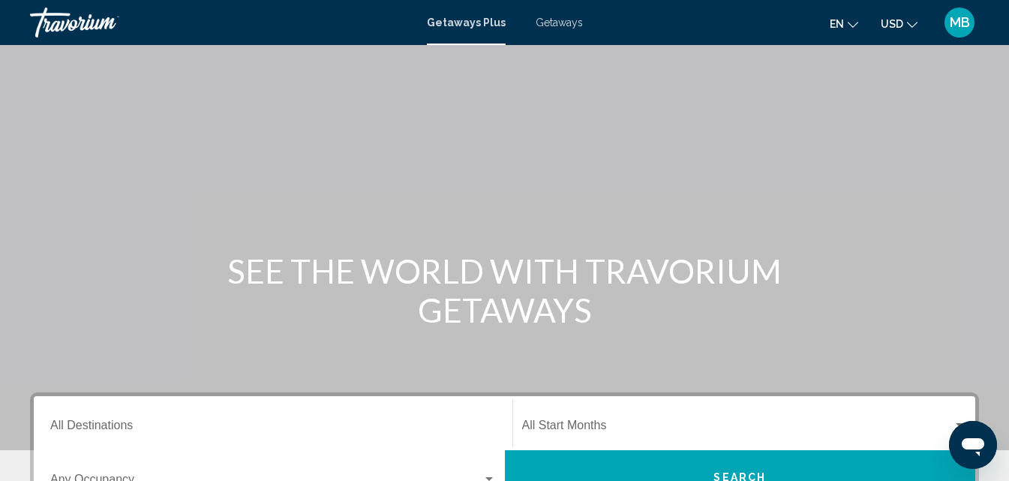
scroll to position [275, 0]
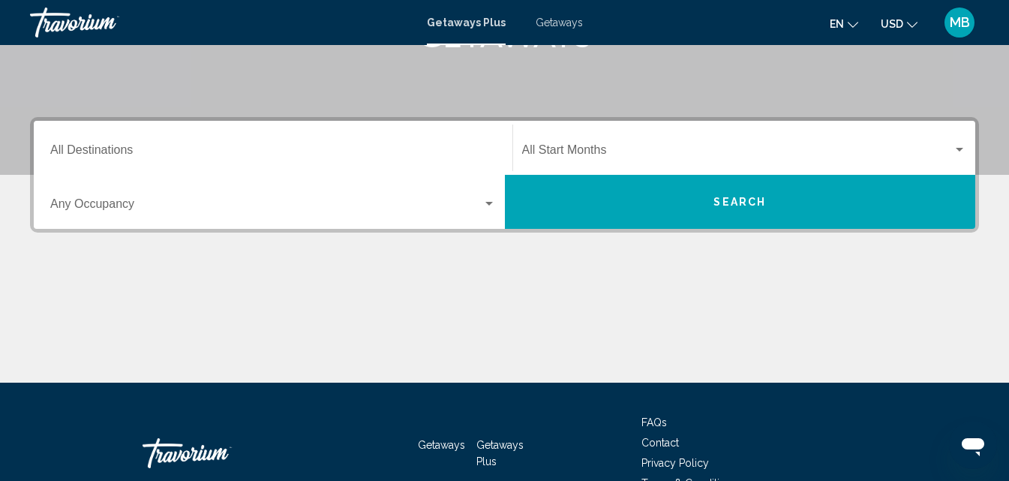
click at [110, 146] on input "Destination All Destinations" at bounding box center [273, 153] width 446 height 14
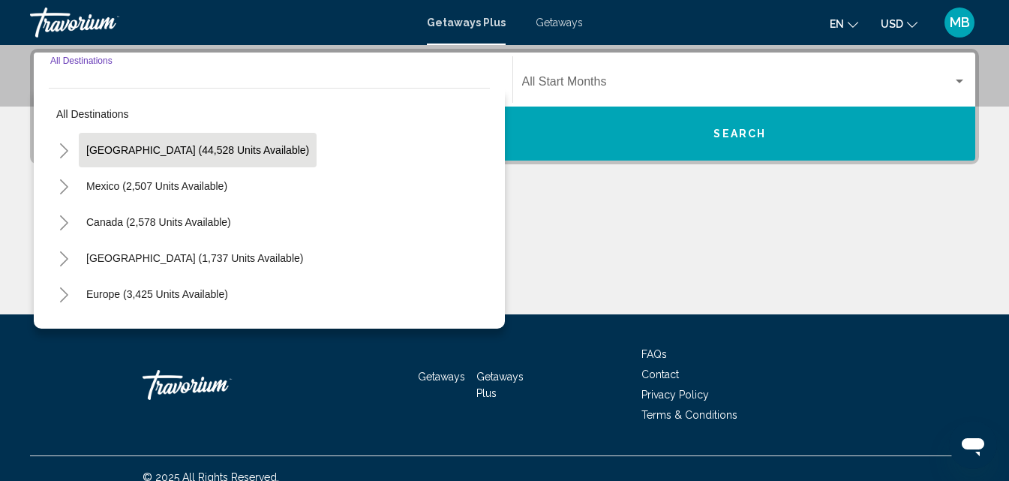
click at [120, 149] on span "[GEOGRAPHIC_DATA] (44,528 units available)" at bounding box center [197, 150] width 223 height 12
type input "**********"
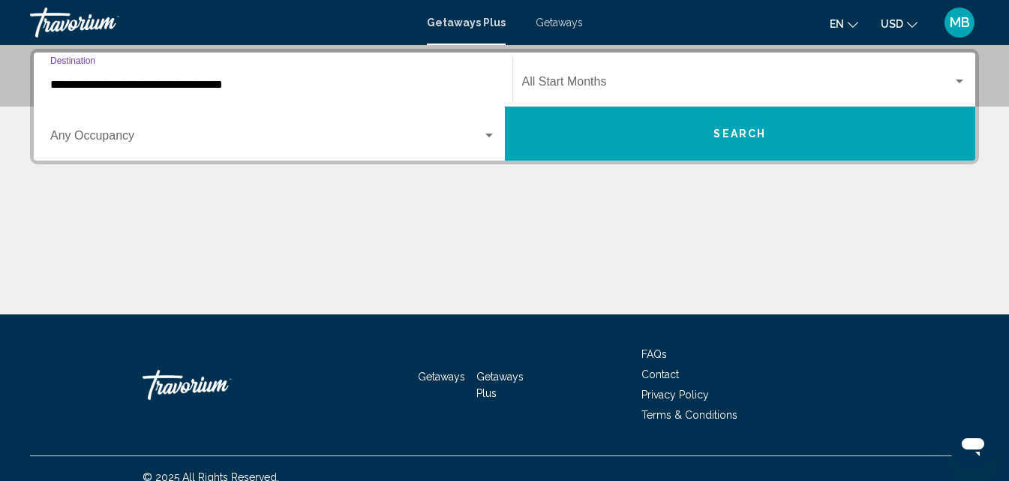
click at [114, 133] on span "Search widget" at bounding box center [266, 139] width 432 height 14
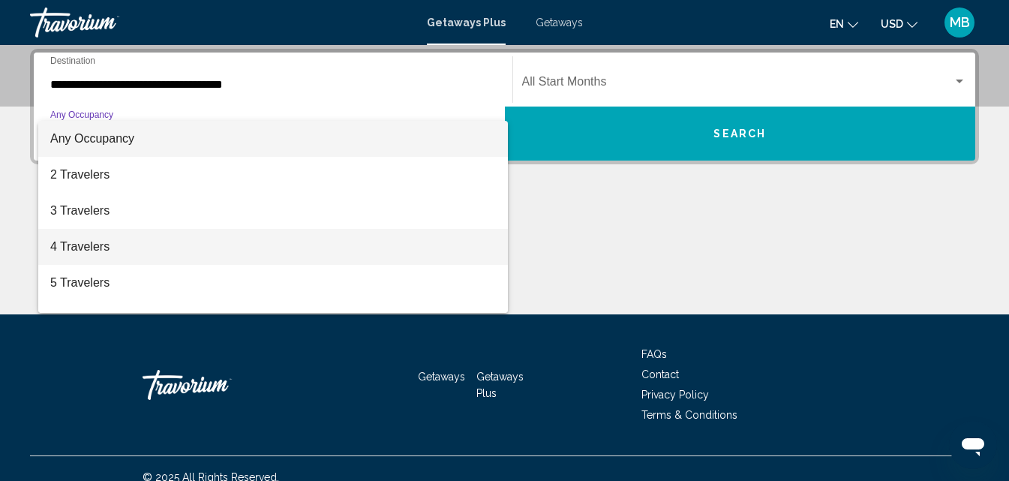
click at [77, 244] on span "4 Travelers" at bounding box center [273, 247] width 446 height 36
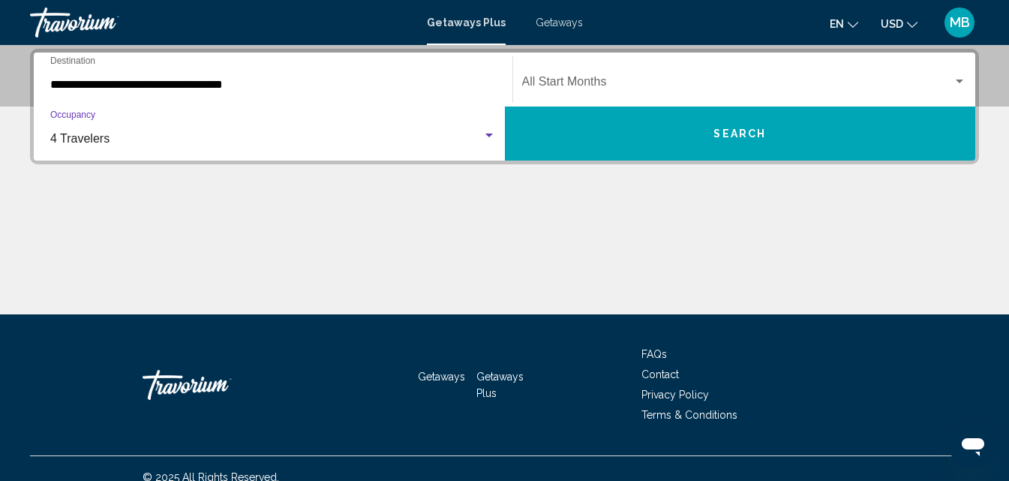
scroll to position [68, 0]
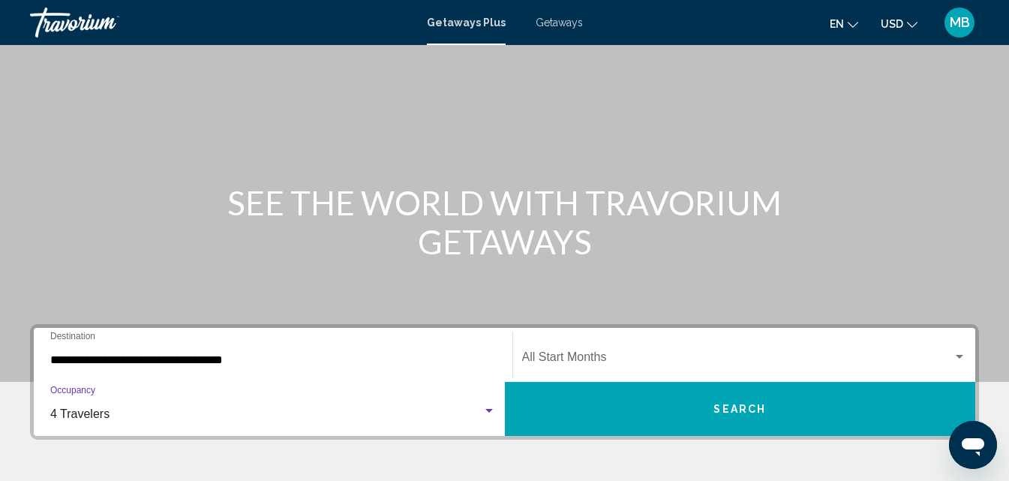
click at [591, 356] on span "Search widget" at bounding box center [737, 360] width 431 height 14
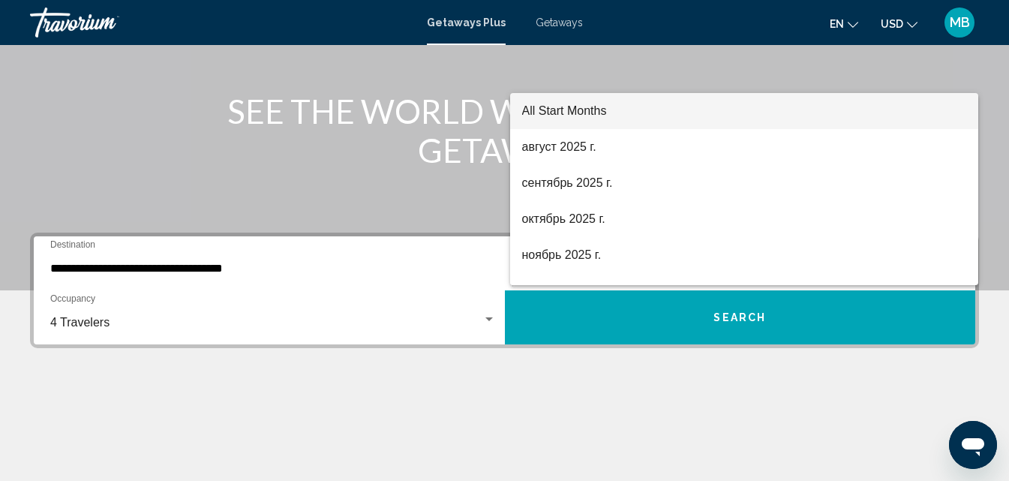
scroll to position [150, 0]
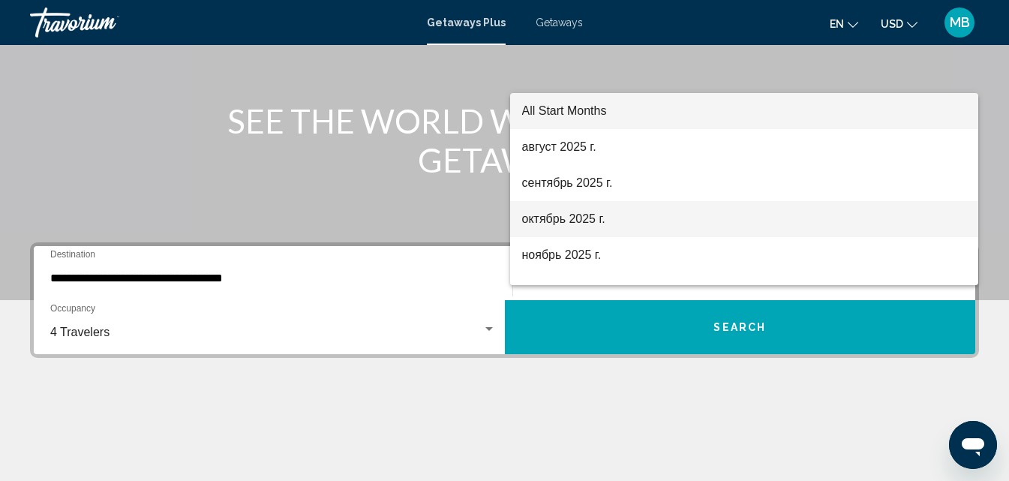
click at [600, 221] on span "октябрь 2025 г." at bounding box center [744, 219] width 445 height 36
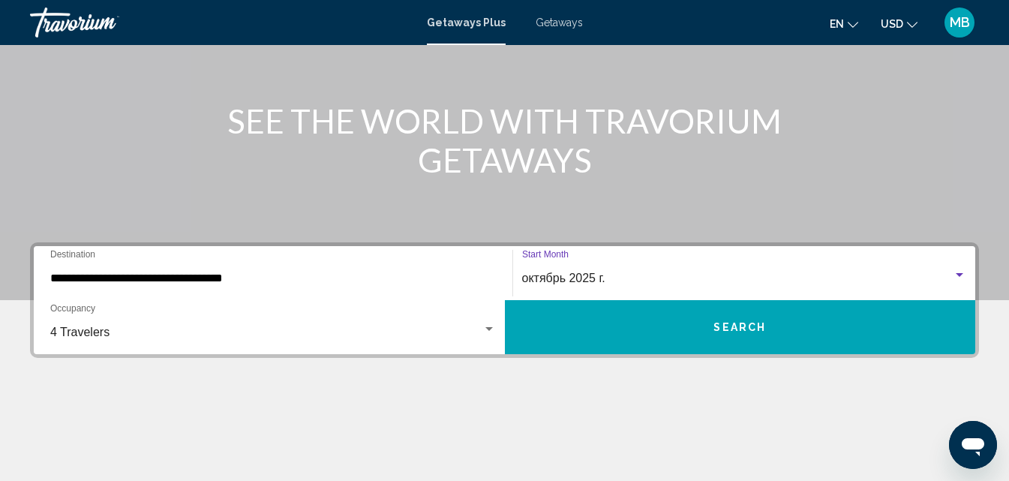
click at [792, 312] on button "Search" at bounding box center [740, 327] width 471 height 54
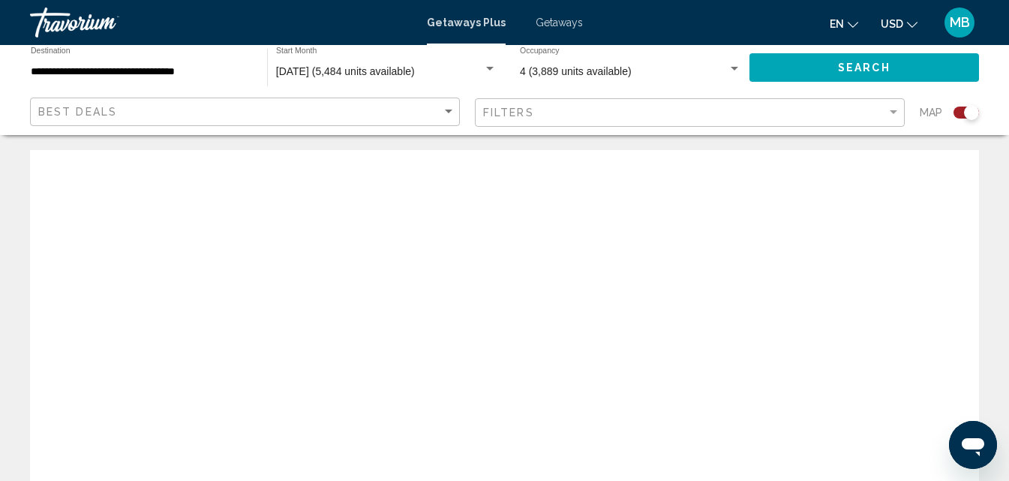
click at [576, 24] on span "Getaways" at bounding box center [559, 23] width 47 height 12
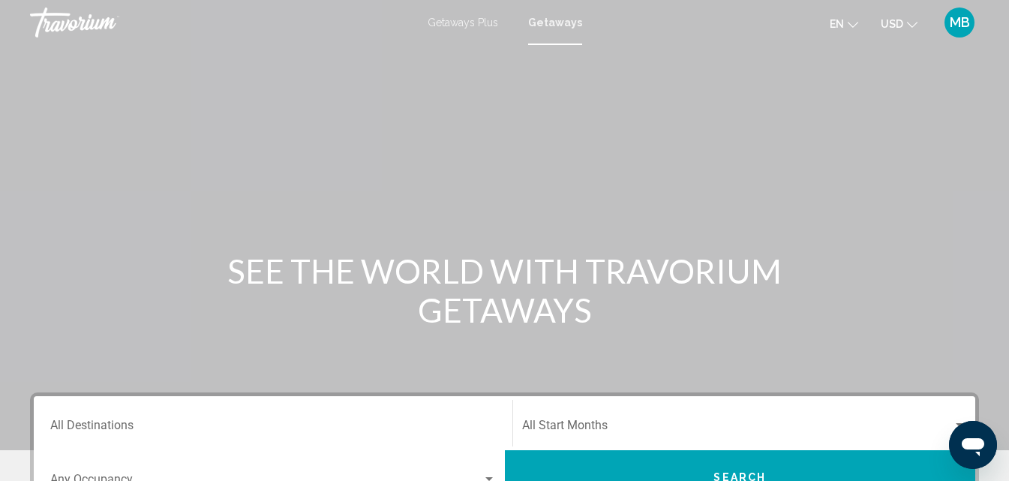
scroll to position [275, 0]
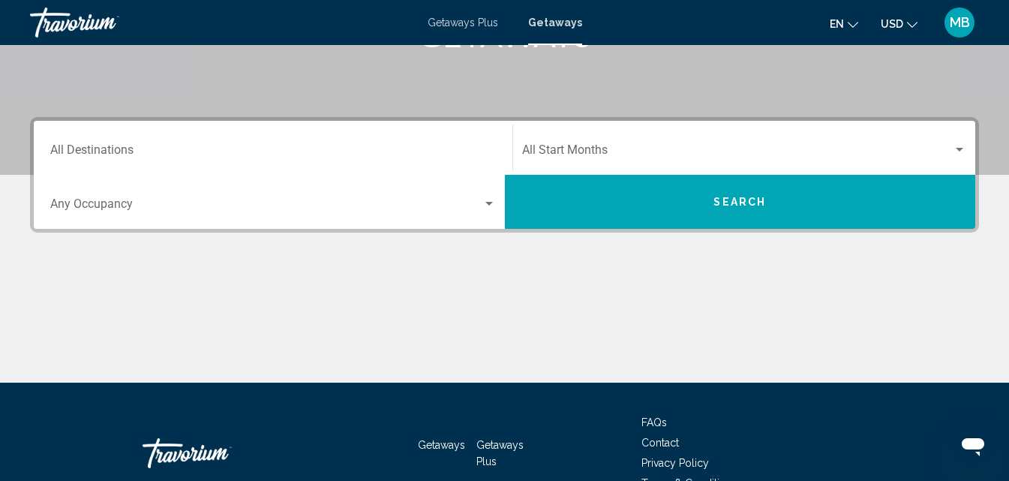
click at [142, 154] on input "Destination All Destinations" at bounding box center [273, 153] width 446 height 14
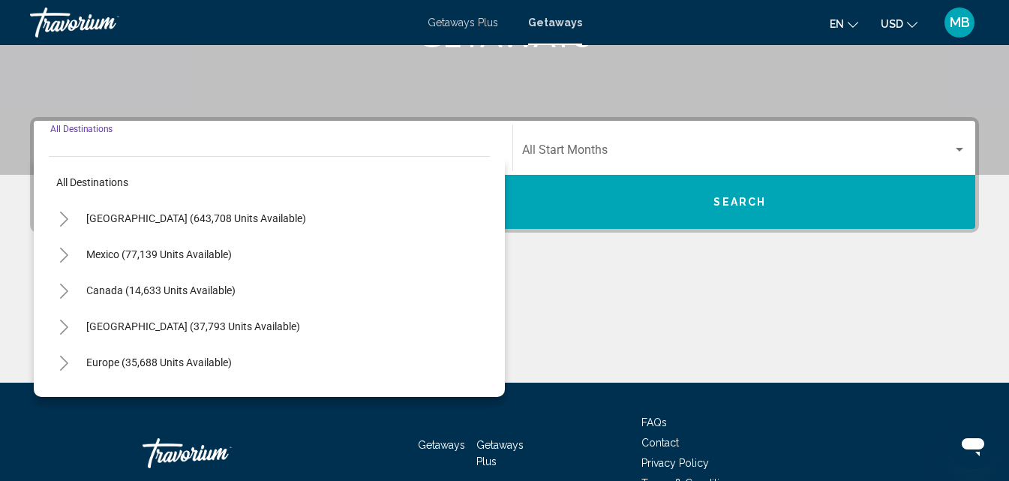
scroll to position [344, 0]
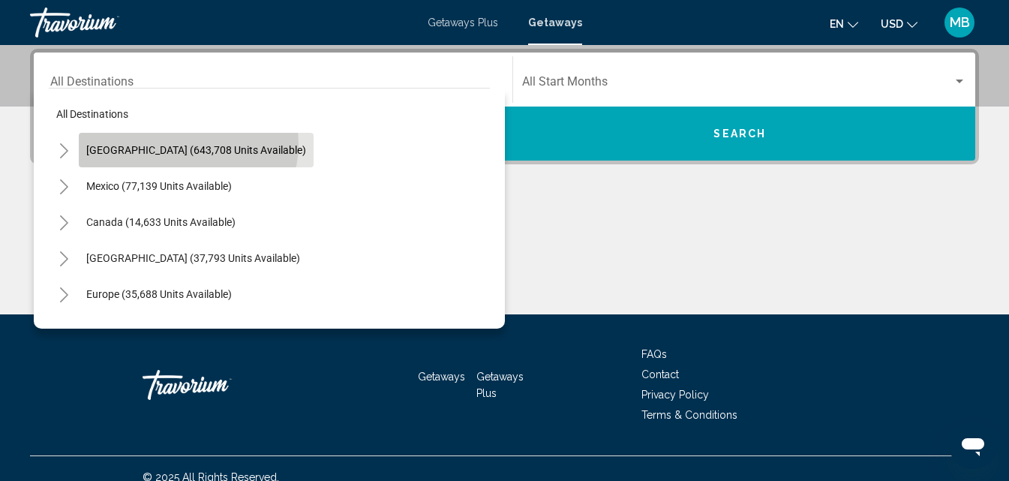
click at [188, 145] on span "[GEOGRAPHIC_DATA] (643,708 units available)" at bounding box center [196, 150] width 220 height 12
type input "**********"
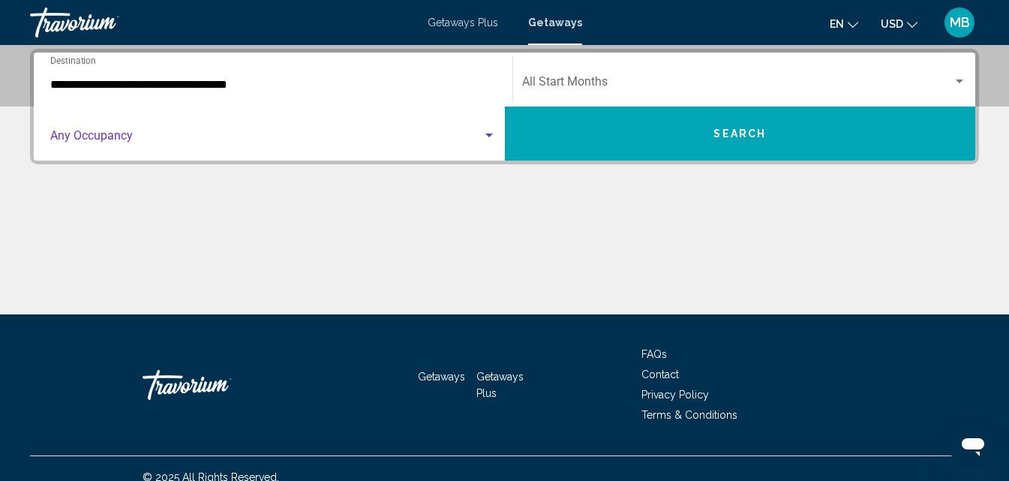
click at [87, 143] on span "Search widget" at bounding box center [266, 139] width 432 height 14
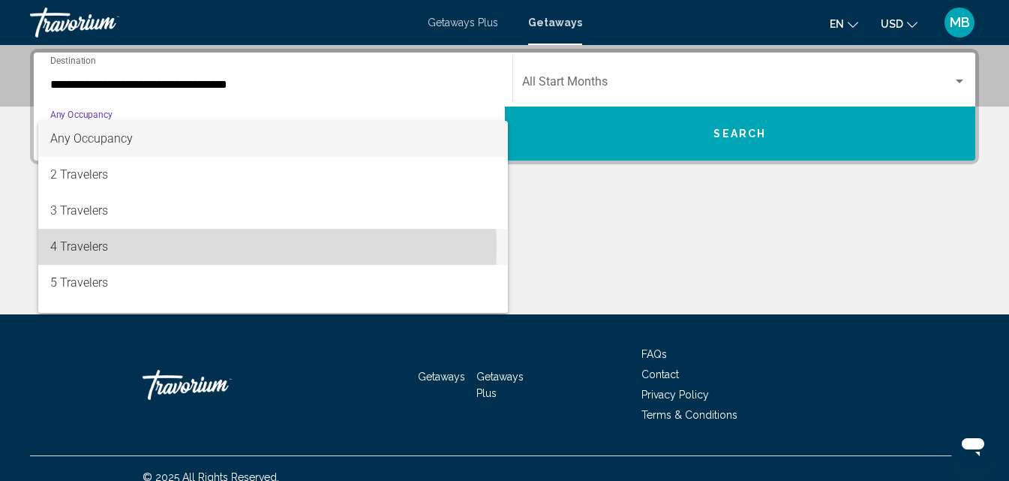
click at [83, 248] on span "4 Travelers" at bounding box center [273, 247] width 446 height 36
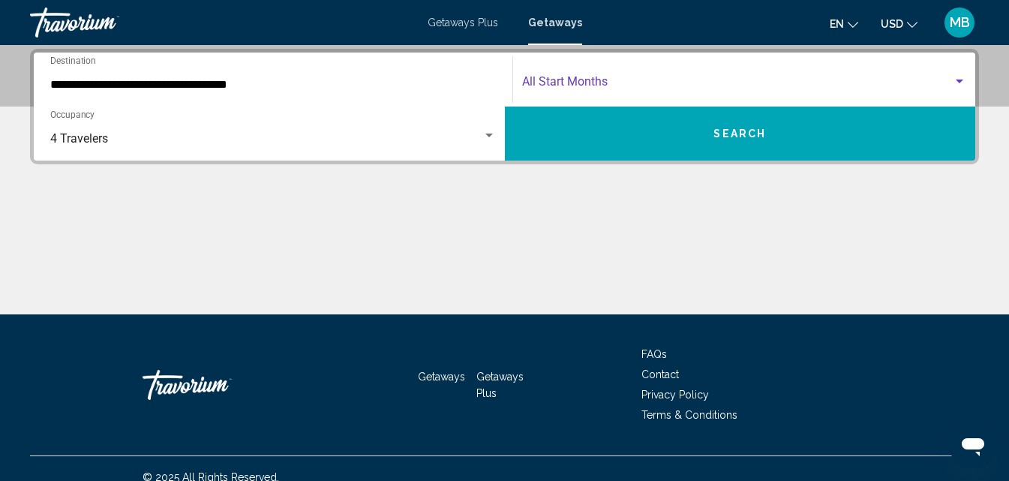
click at [602, 80] on span "Search widget" at bounding box center [737, 85] width 431 height 14
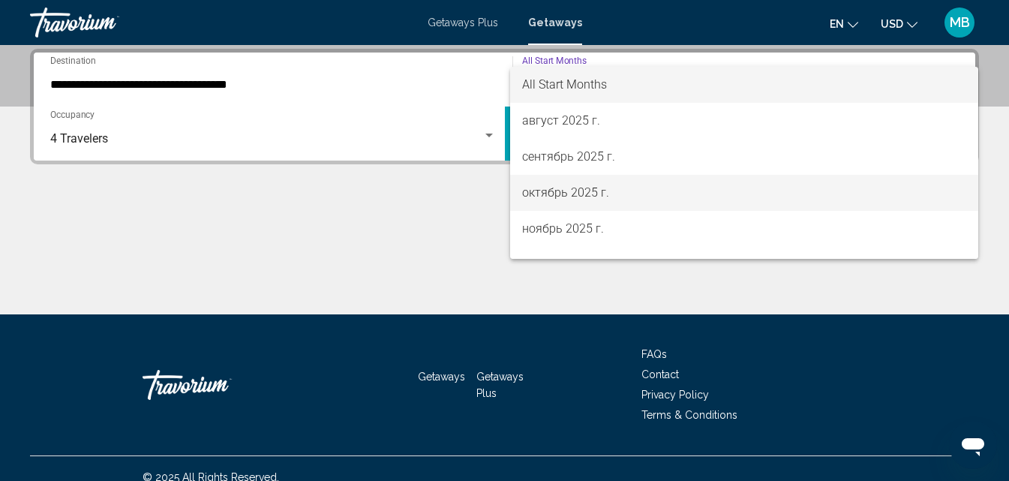
click at [557, 200] on span "октябрь 2025 г." at bounding box center [744, 193] width 445 height 36
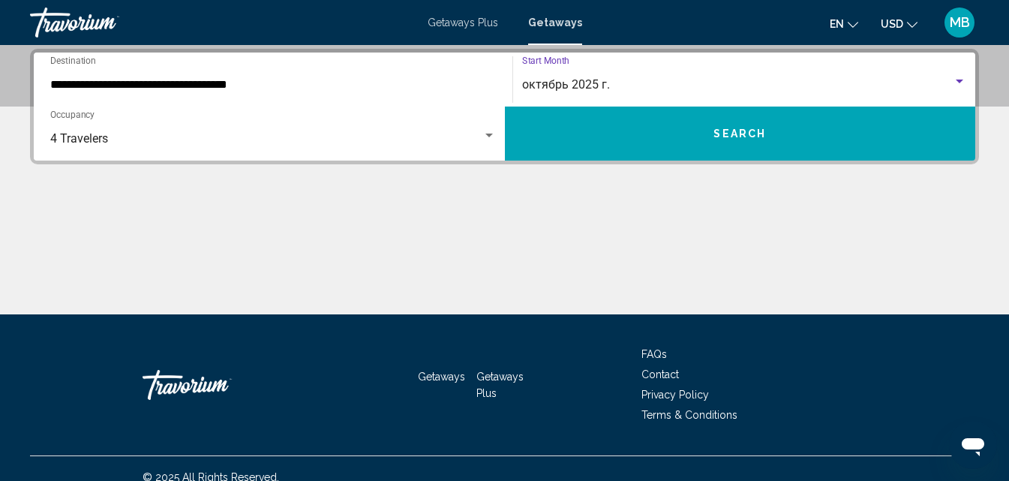
click at [624, 141] on button "Search" at bounding box center [740, 134] width 471 height 54
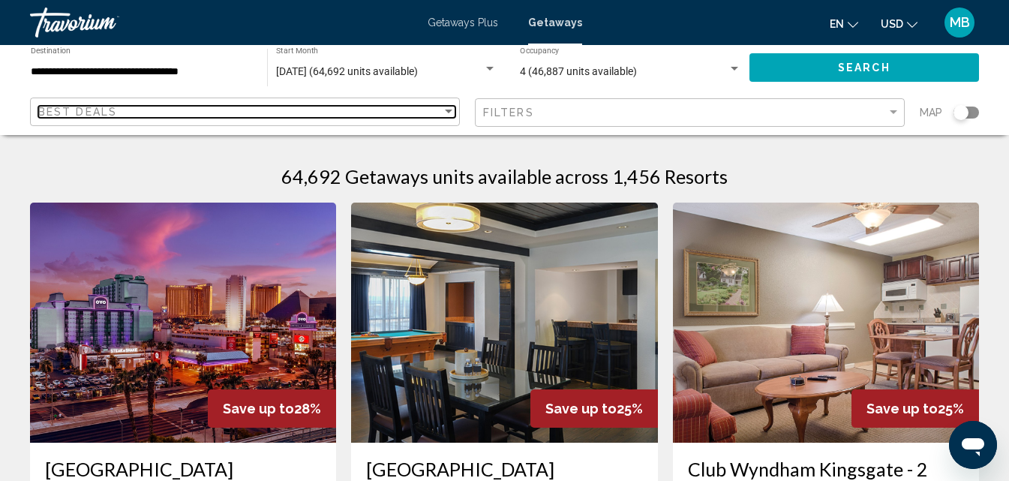
click at [141, 111] on div "Best Deals" at bounding box center [240, 112] width 404 height 12
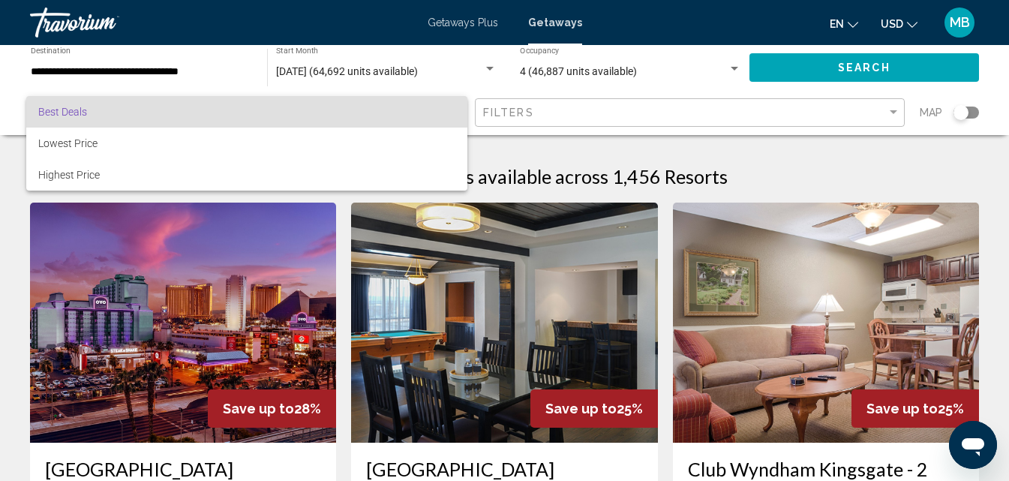
click at [590, 110] on div at bounding box center [504, 240] width 1009 height 481
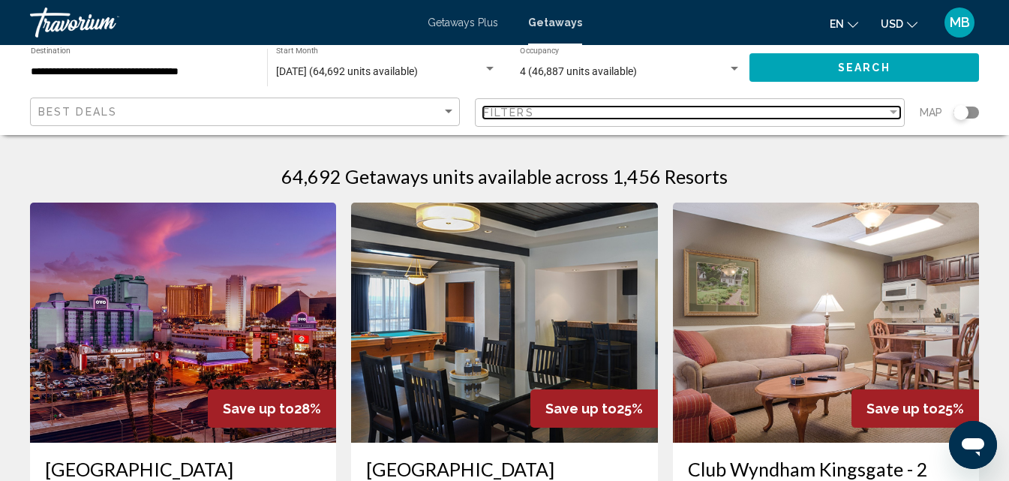
click at [588, 114] on div "Filters" at bounding box center [685, 113] width 404 height 12
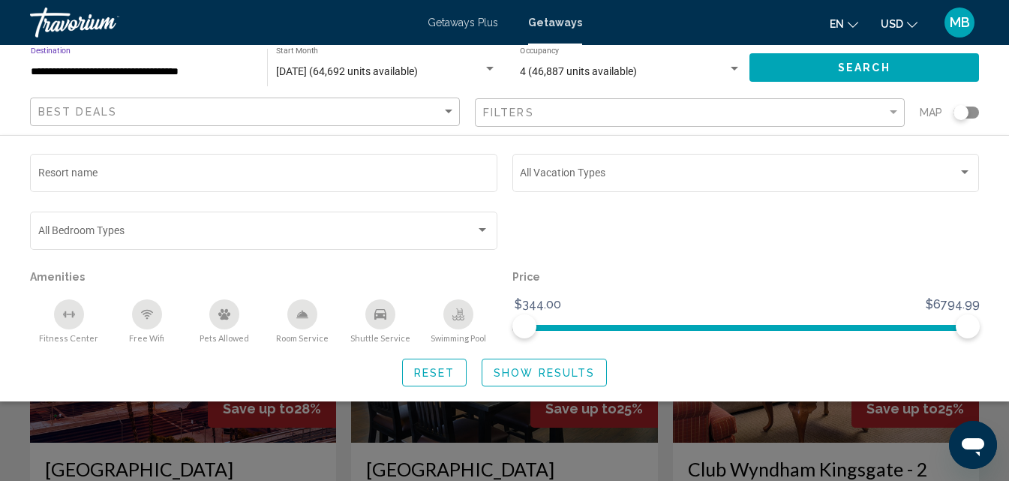
click at [191, 76] on input "**********" at bounding box center [141, 72] width 221 height 12
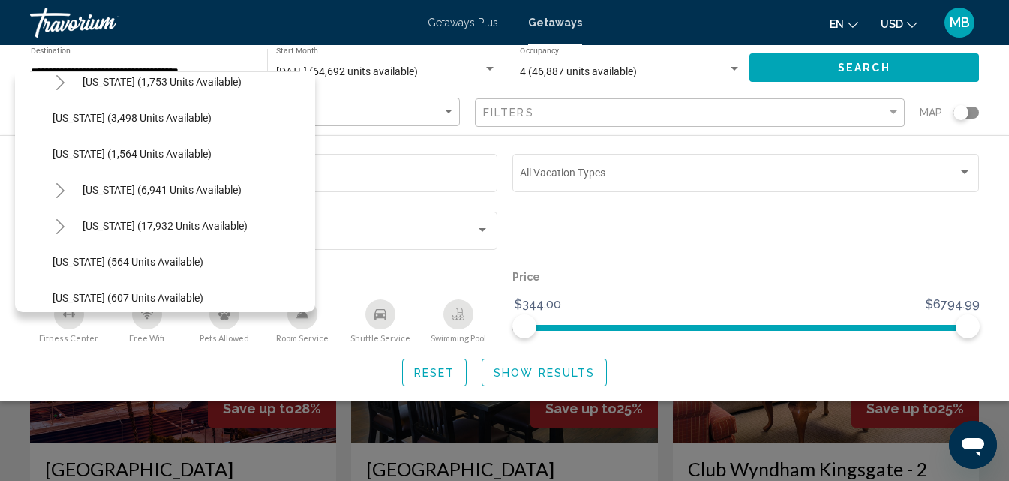
scroll to position [996, 0]
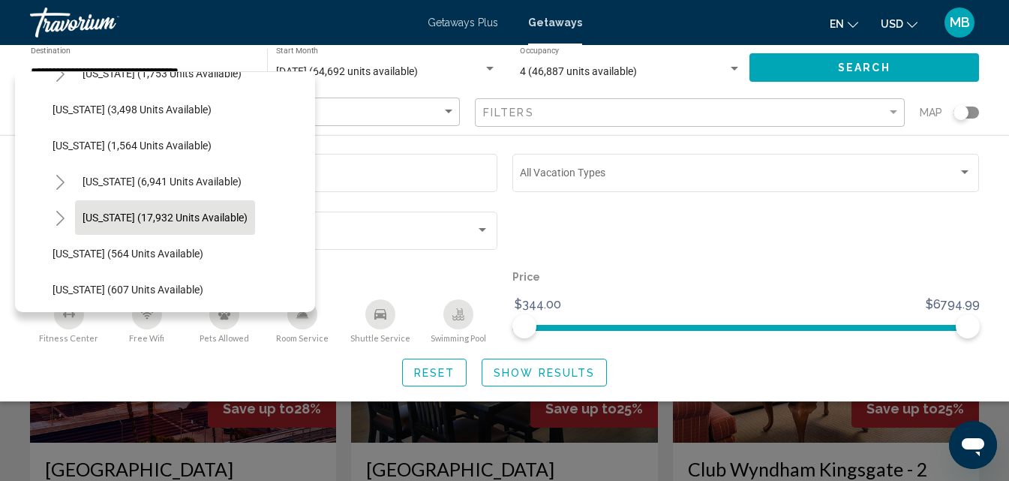
click at [118, 214] on span "[US_STATE] (17,932 units available)" at bounding box center [165, 218] width 165 height 12
type input "**********"
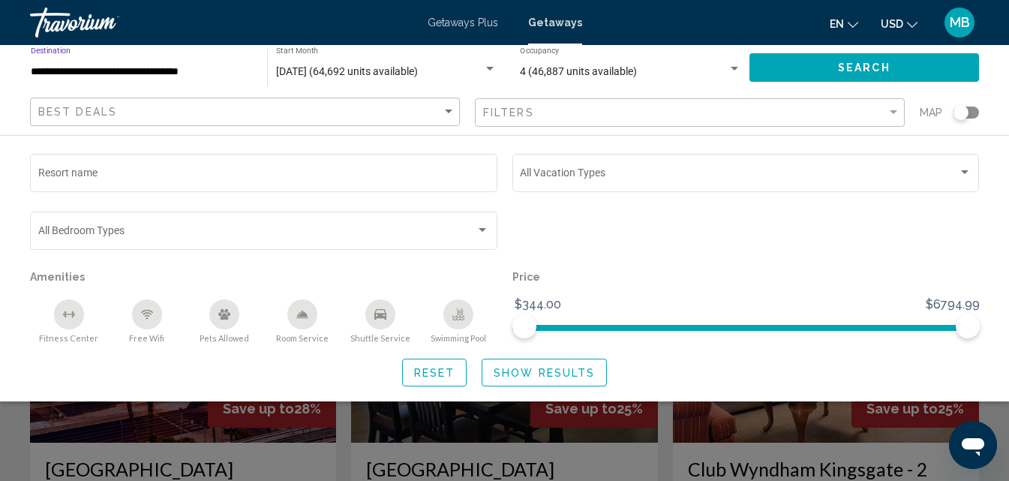
click at [797, 68] on button "Search" at bounding box center [865, 67] width 230 height 28
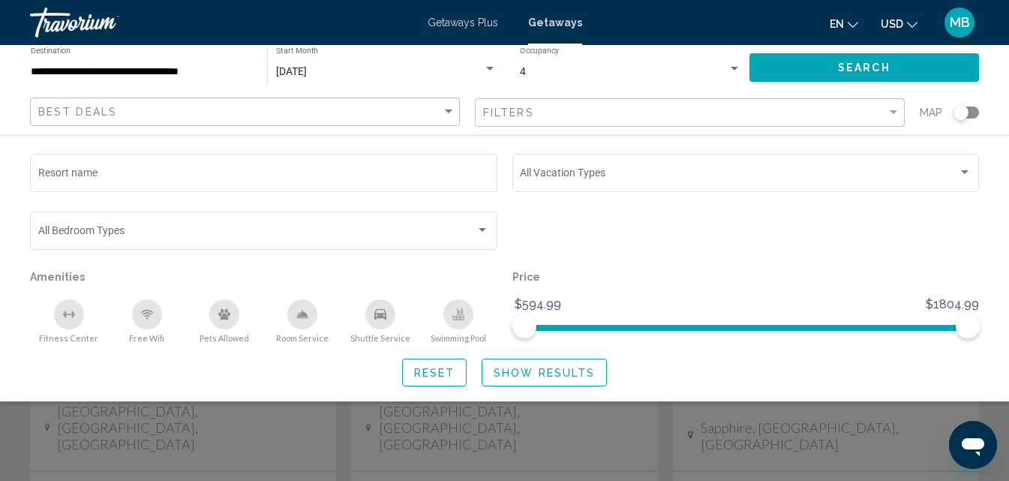
scroll to position [135, 0]
click at [525, 372] on span "Show Results" at bounding box center [544, 373] width 101 height 12
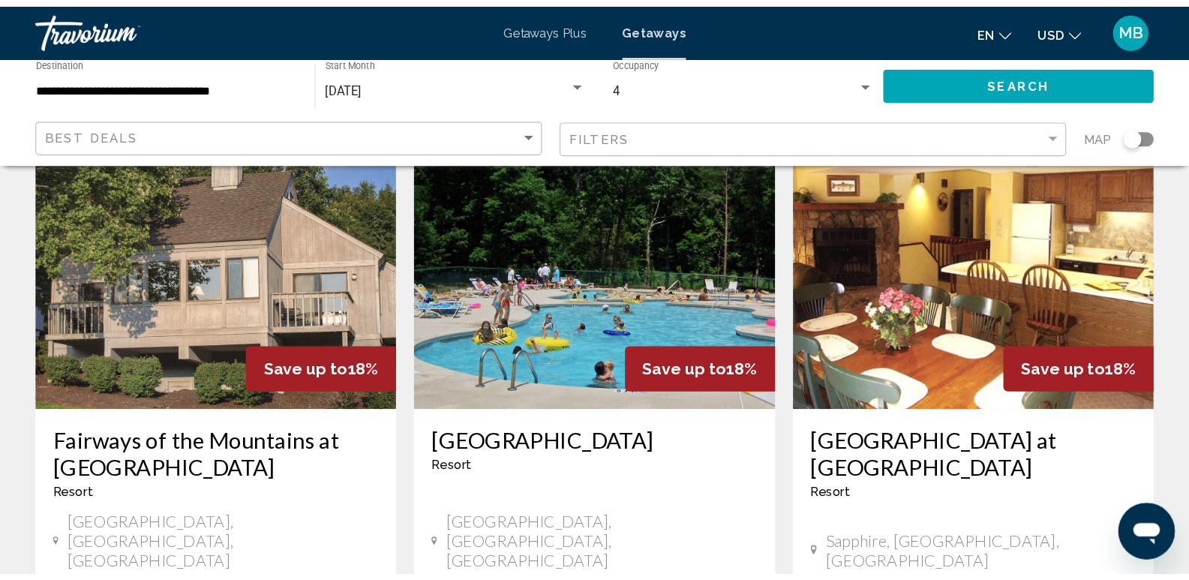
scroll to position [0, 0]
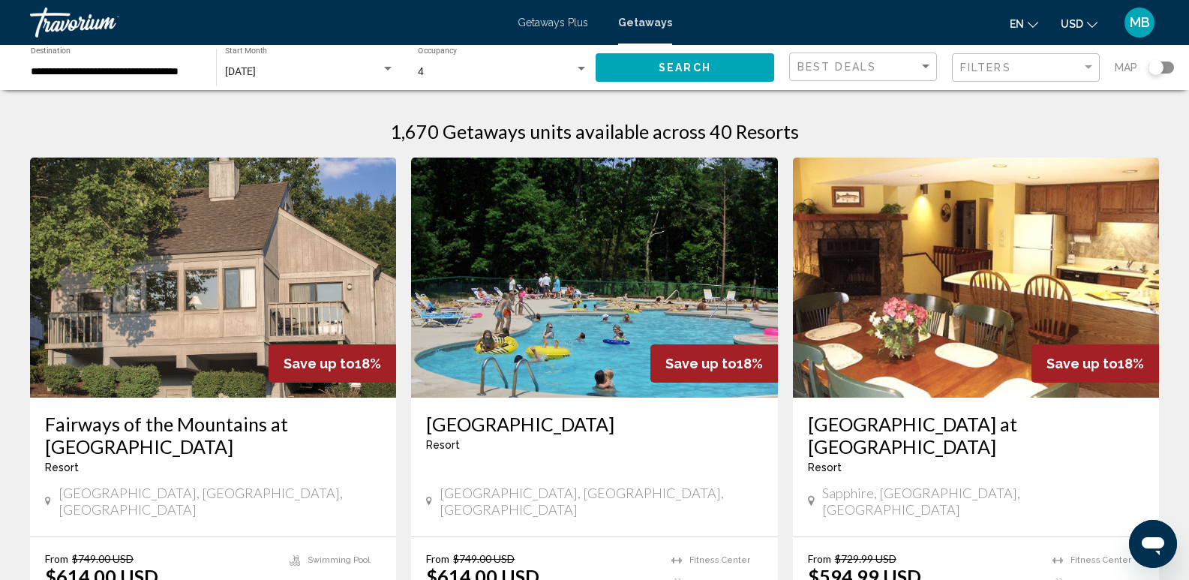
click at [1020, 59] on div "Filters" at bounding box center [1027, 68] width 135 height 28
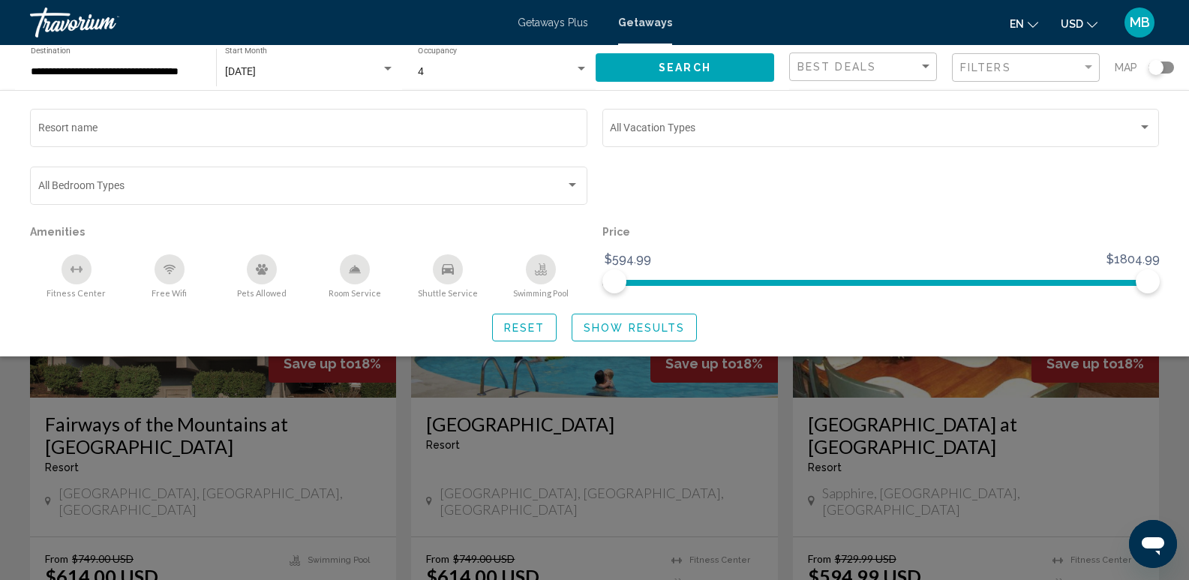
click at [385, 72] on div "Search widget" at bounding box center [388, 69] width 14 height 12
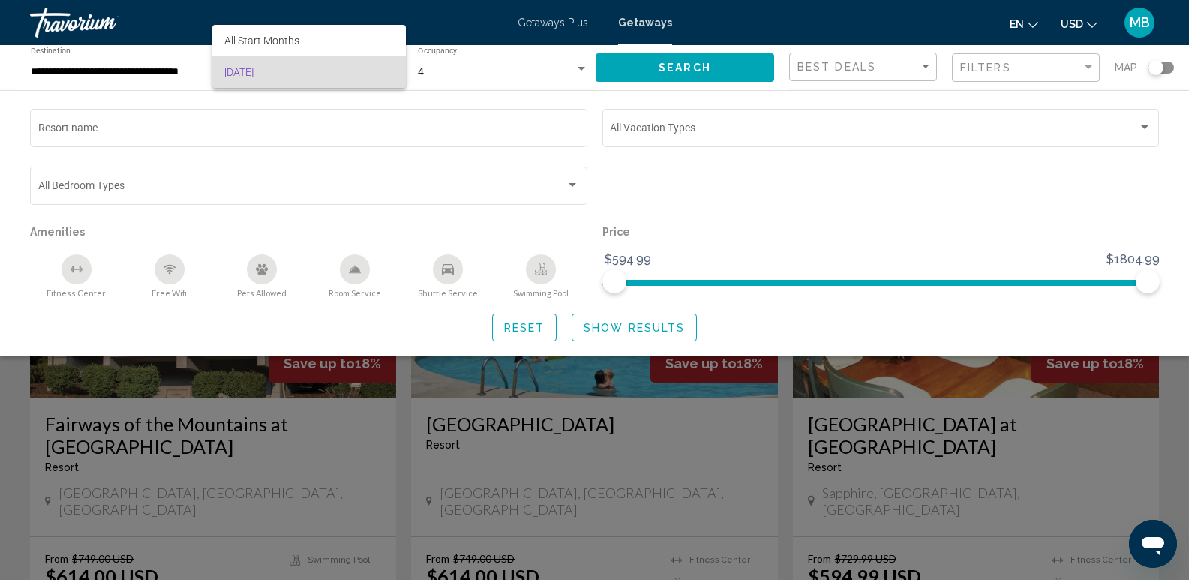
click at [385, 72] on span "[DATE]" at bounding box center [309, 72] width 170 height 32
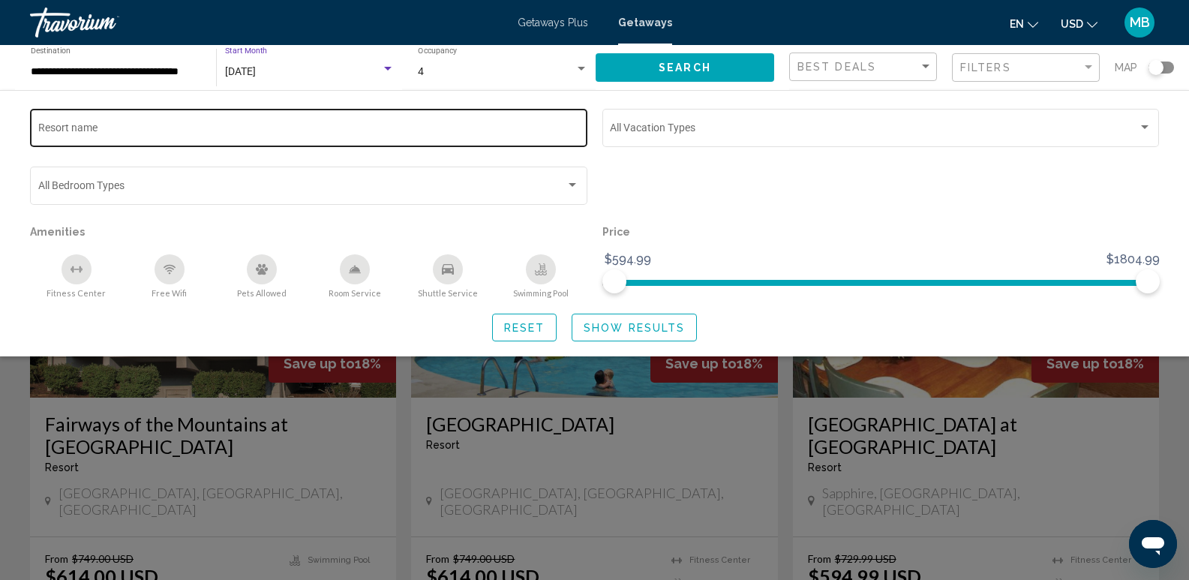
click at [226, 128] on input "Resort name" at bounding box center [309, 131] width 542 height 12
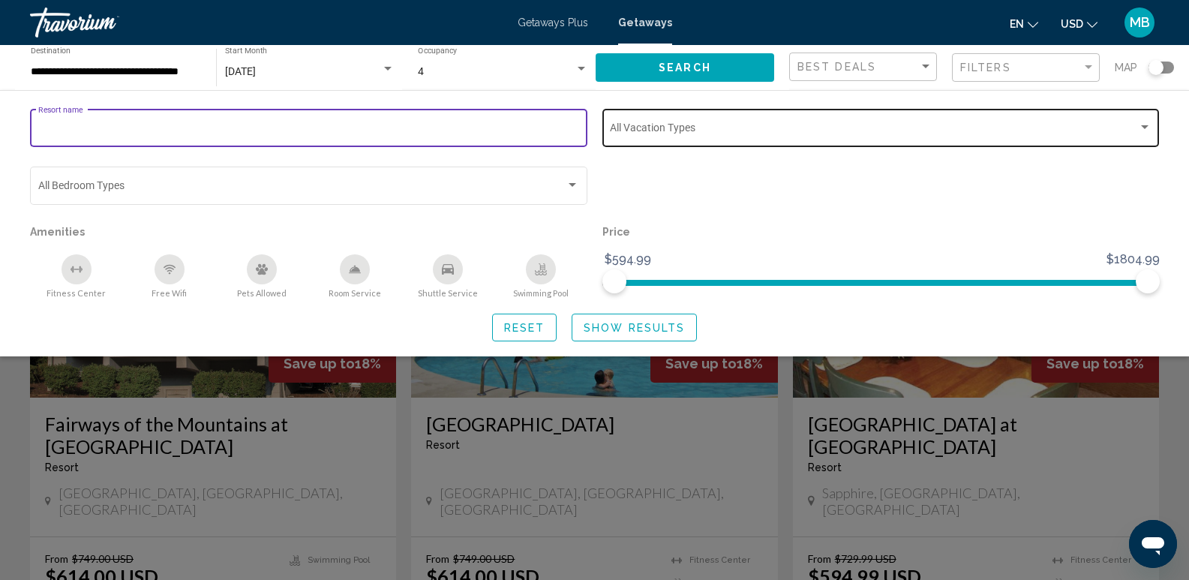
click at [647, 127] on span "Search widget" at bounding box center [874, 131] width 528 height 12
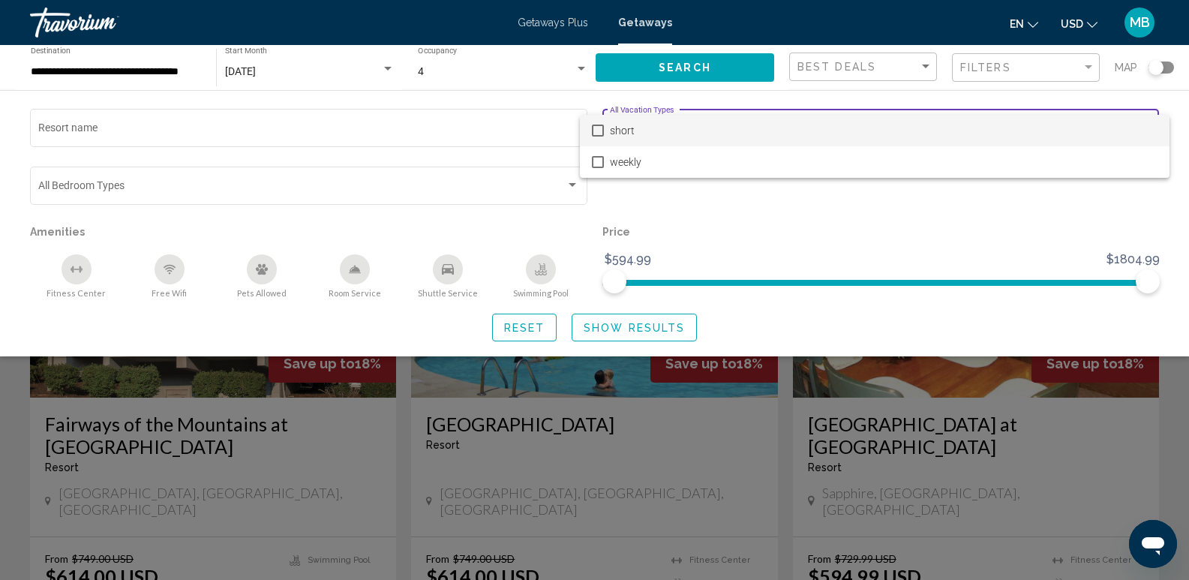
click at [710, 209] on div at bounding box center [594, 290] width 1189 height 580
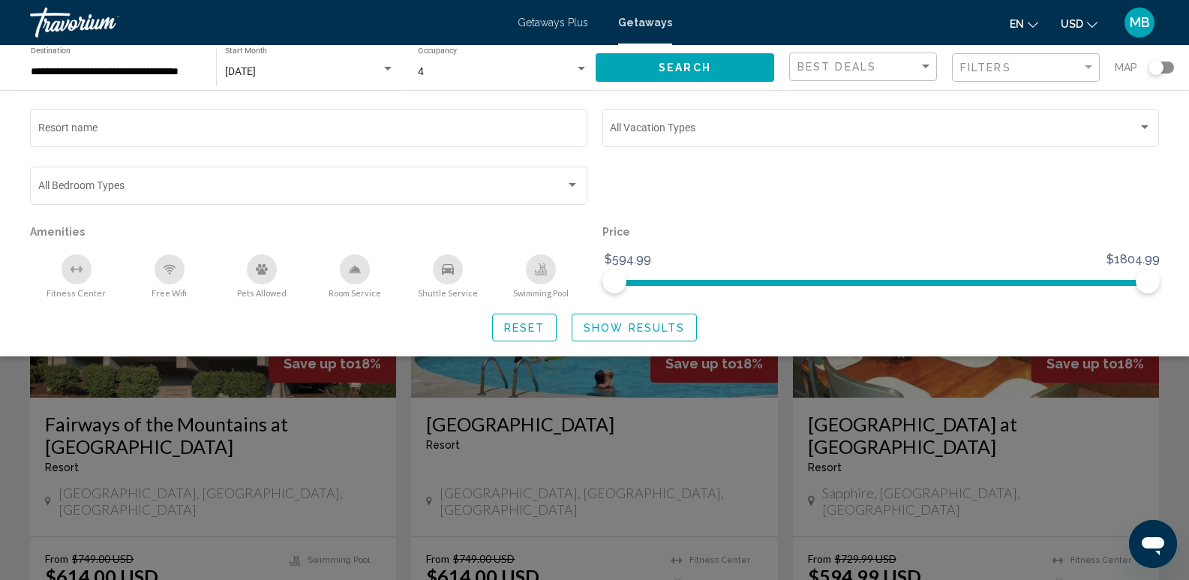
click at [597, 320] on button "Show Results" at bounding box center [634, 328] width 125 height 28
